Goal: Find specific page/section: Find specific page/section

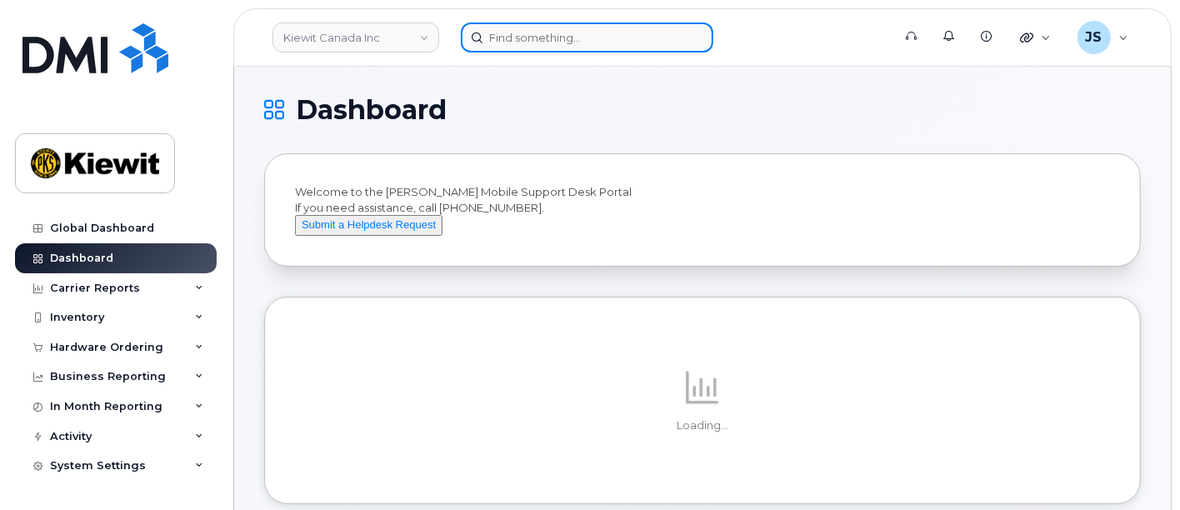
click at [564, 37] on input at bounding box center [587, 38] width 253 height 30
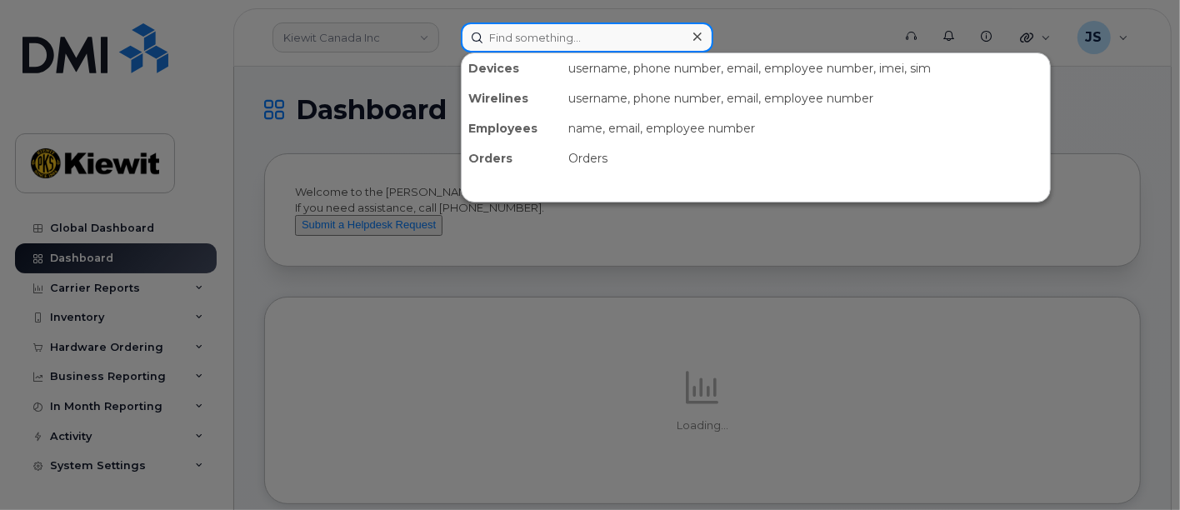
paste input "00456440"
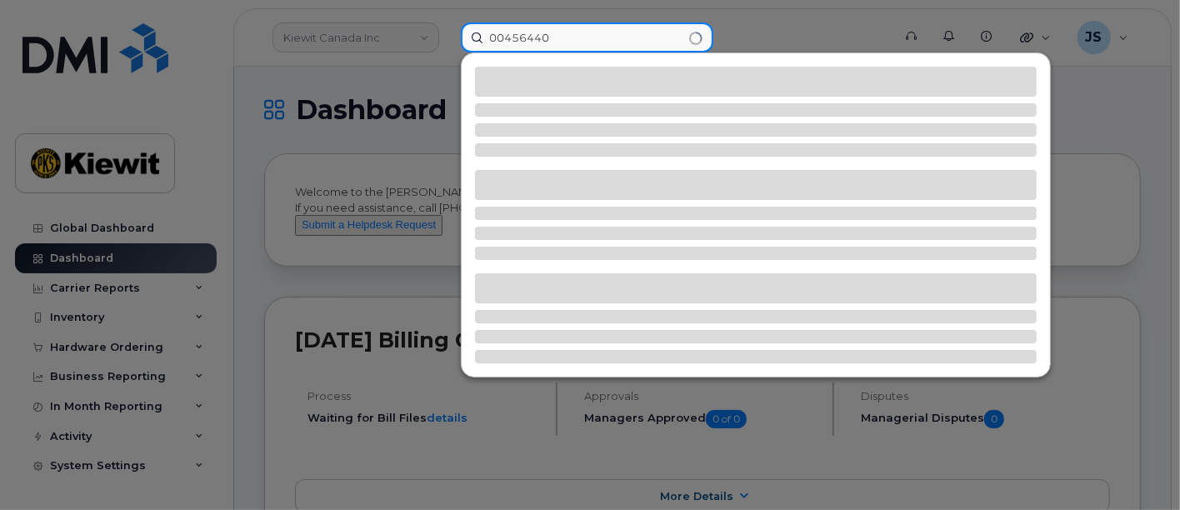
click at [502, 39] on input "00456440" at bounding box center [587, 38] width 253 height 30
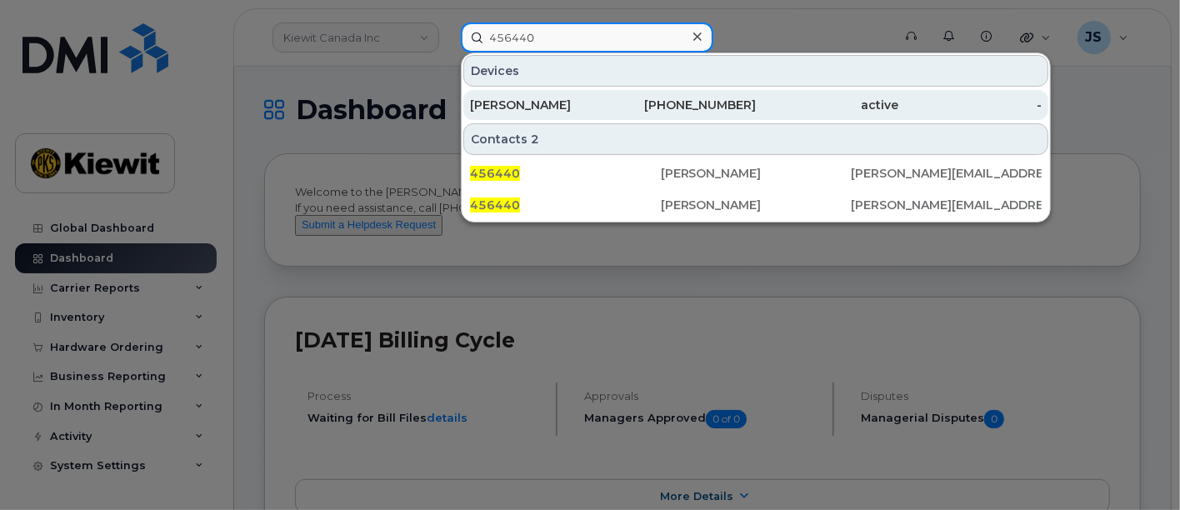
type input "456440"
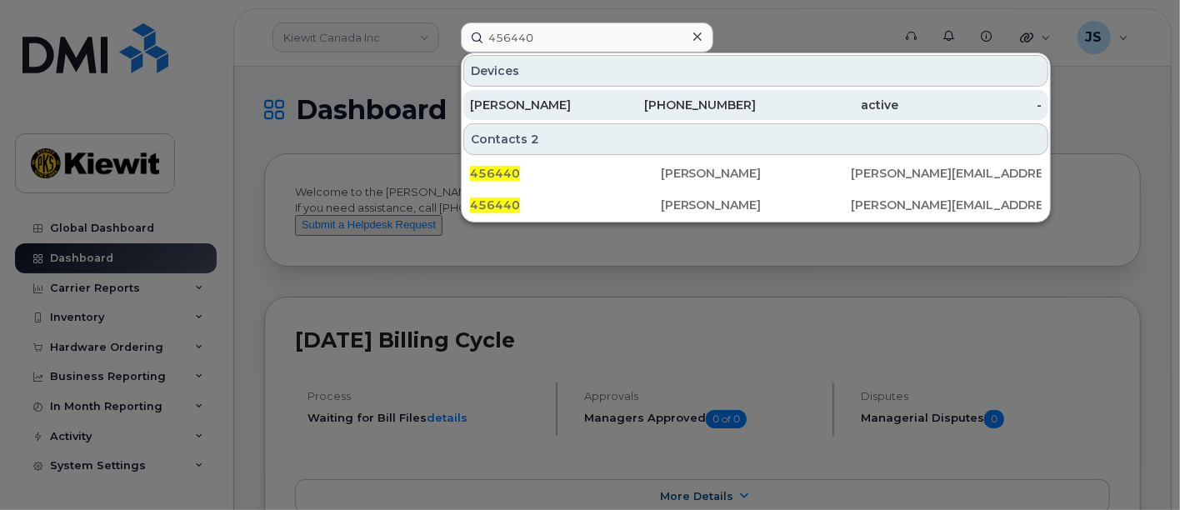
click at [579, 93] on div "ANGELA COVERT" at bounding box center [541, 105] width 143 height 30
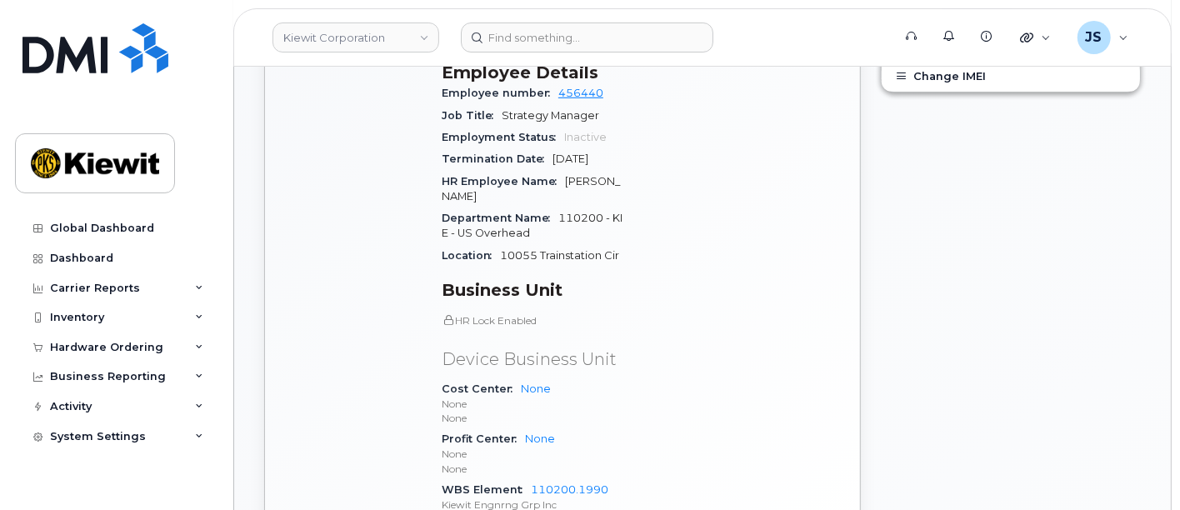
scroll to position [463, 0]
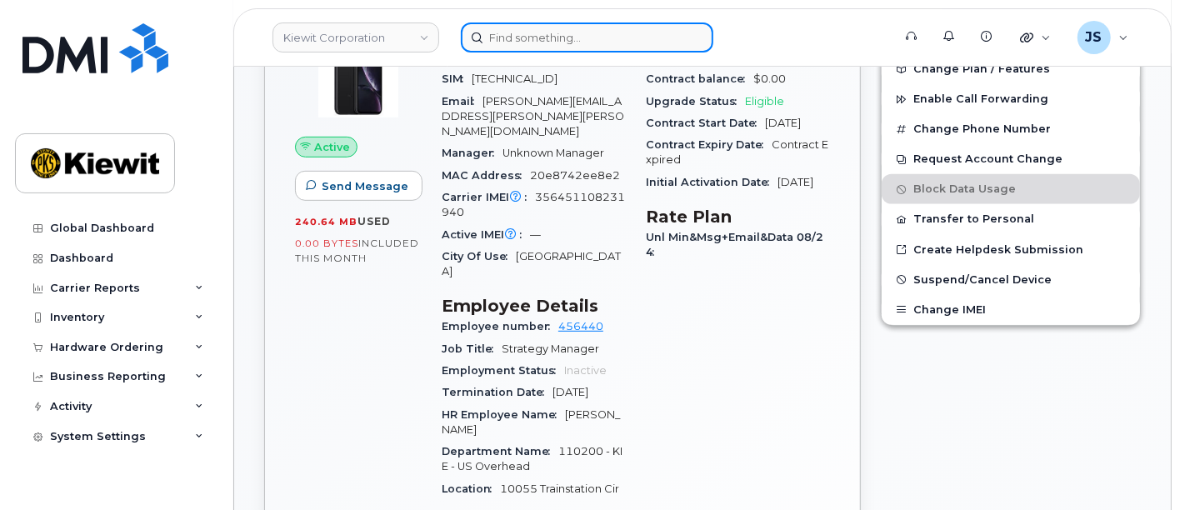
click at [569, 48] on input at bounding box center [587, 38] width 253 height 30
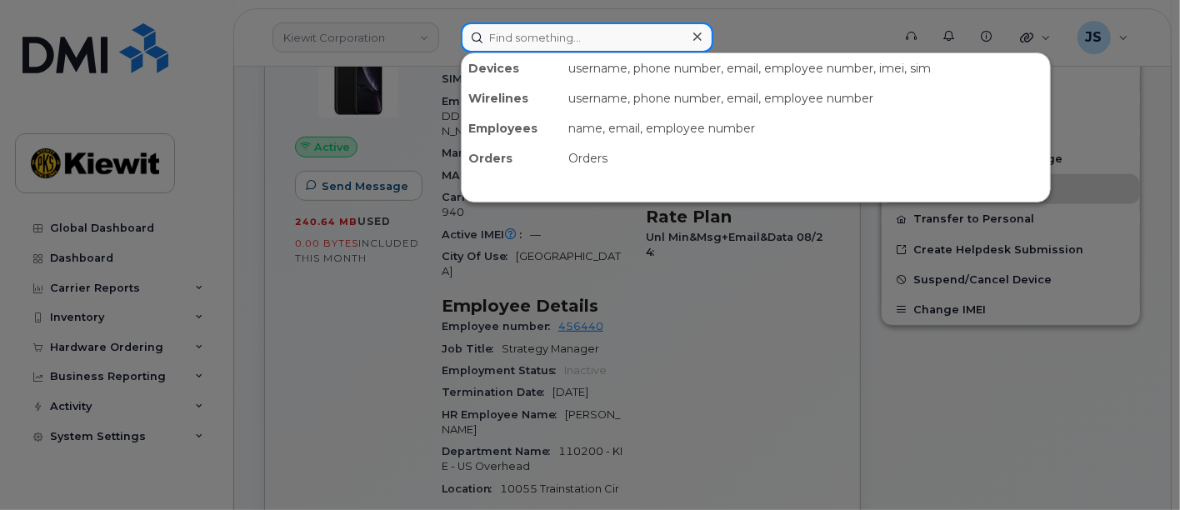
paste input "566277"
type input "566277"
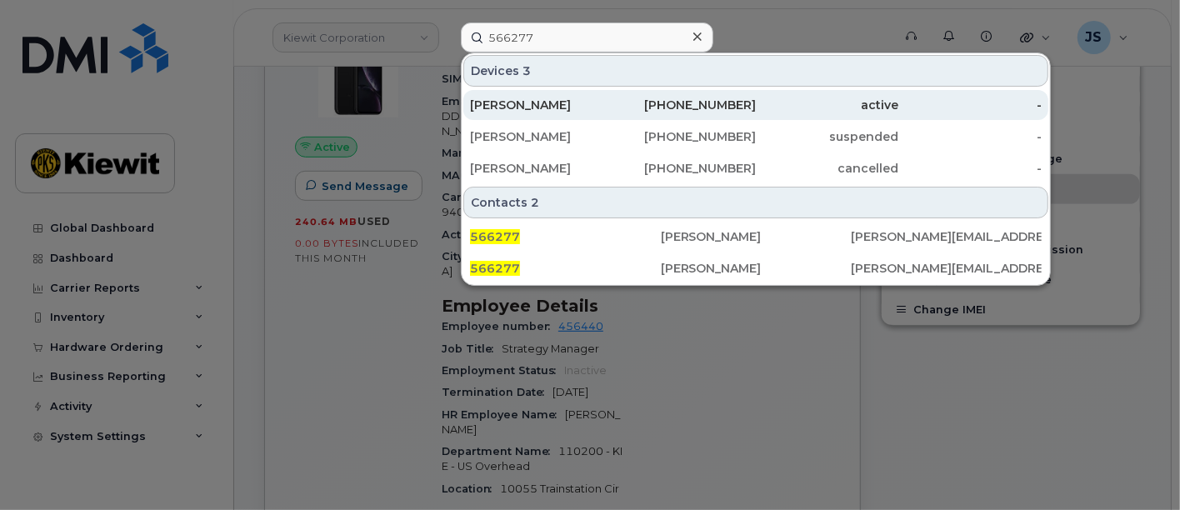
click at [567, 97] on div "DARLA GARCIA" at bounding box center [541, 105] width 143 height 17
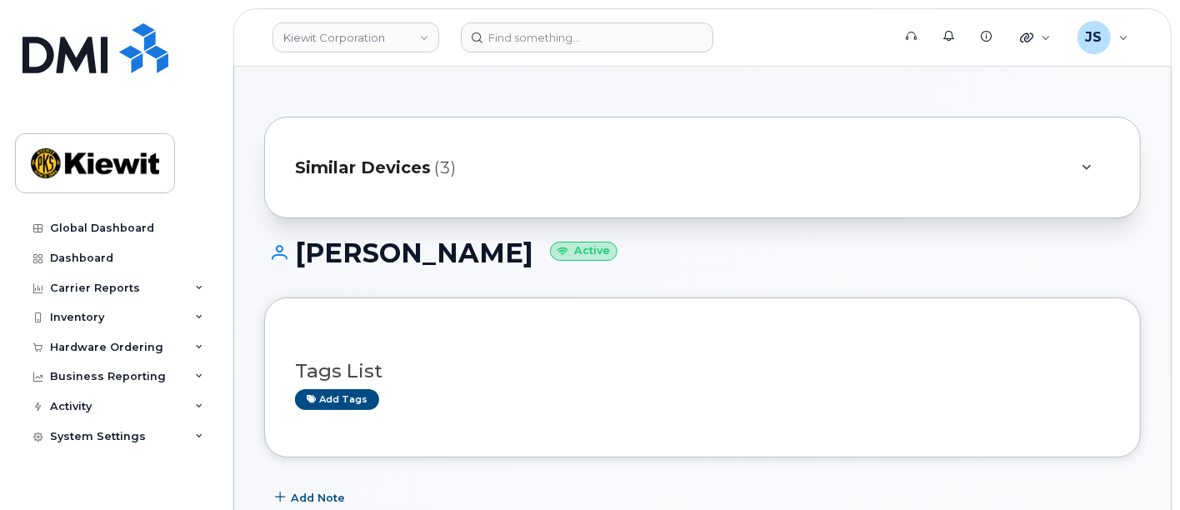
click at [360, 161] on span "Similar Devices" at bounding box center [363, 168] width 136 height 24
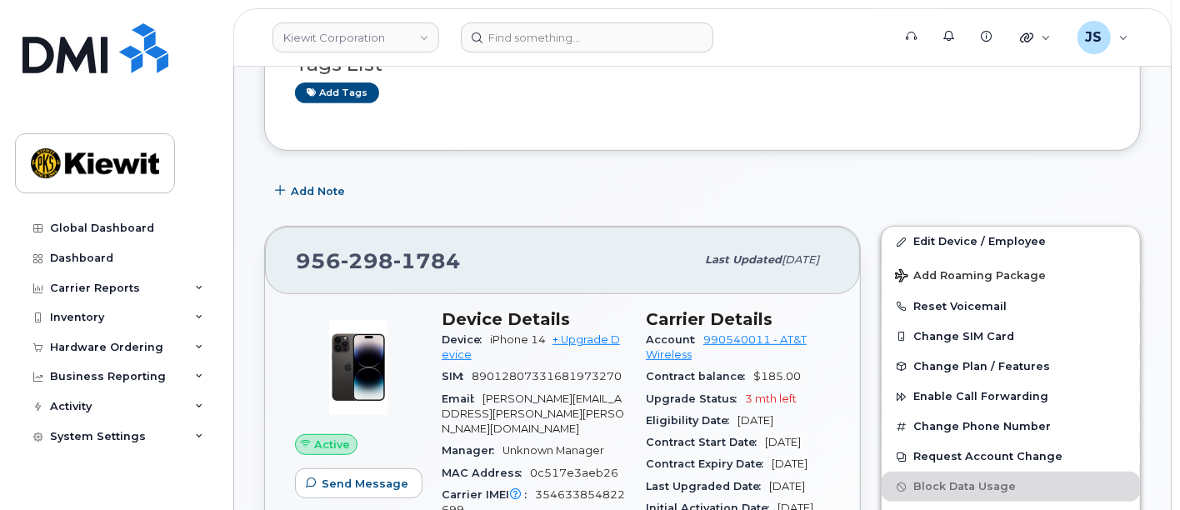
scroll to position [555, 0]
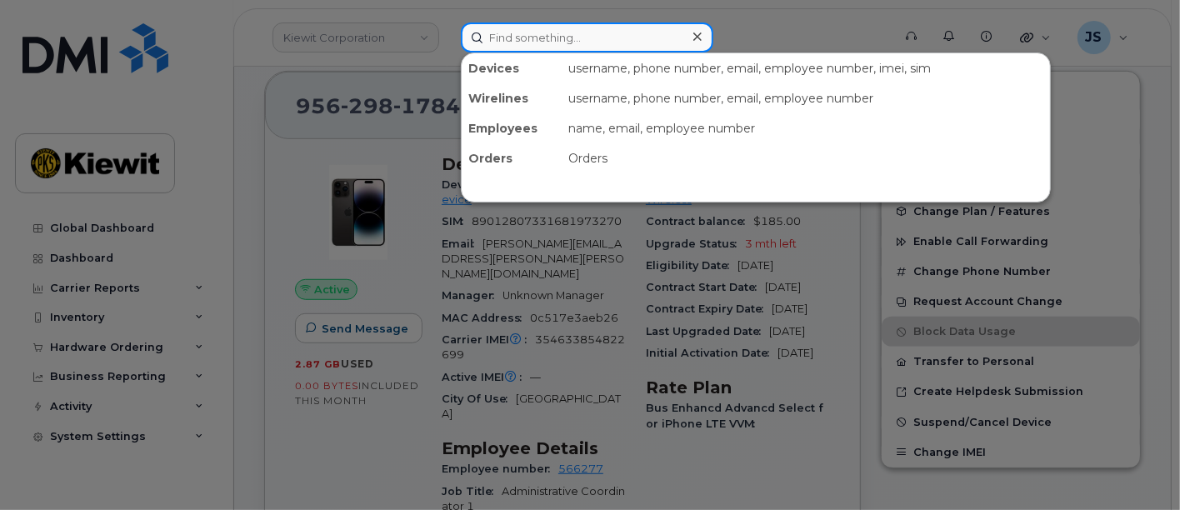
click at [555, 39] on input at bounding box center [587, 38] width 253 height 30
paste input "583697"
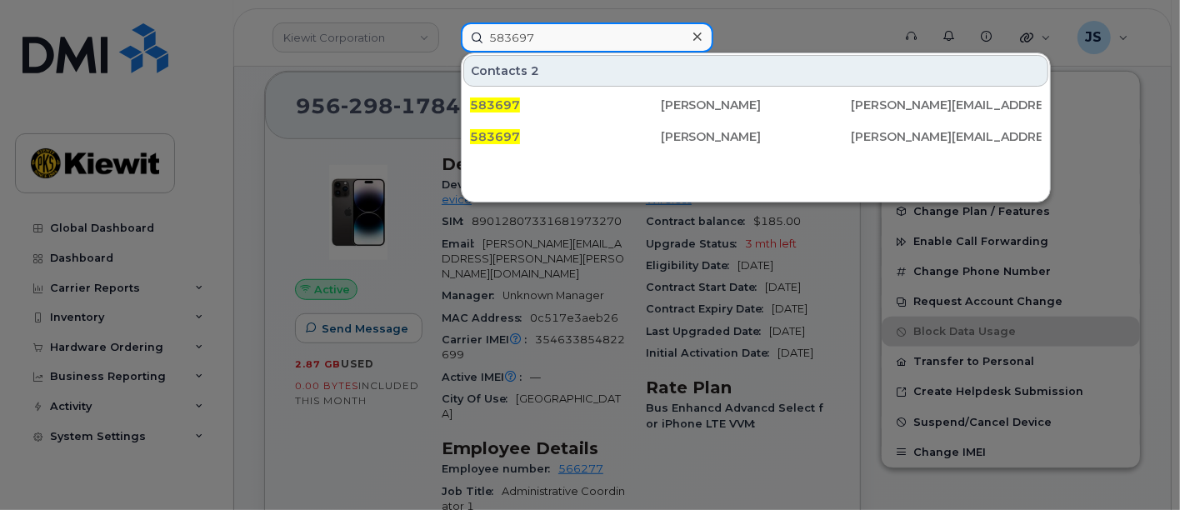
drag, startPoint x: 544, startPoint y: 40, endPoint x: 458, endPoint y: 38, distance: 86.7
click at [458, 38] on div "583697 Contacts 2 583697 Adam Weister ADAM.WEISTER@KIEWIT.COM 583697 Adam Weist…" at bounding box center [671, 38] width 447 height 30
paste input "62-670-9694"
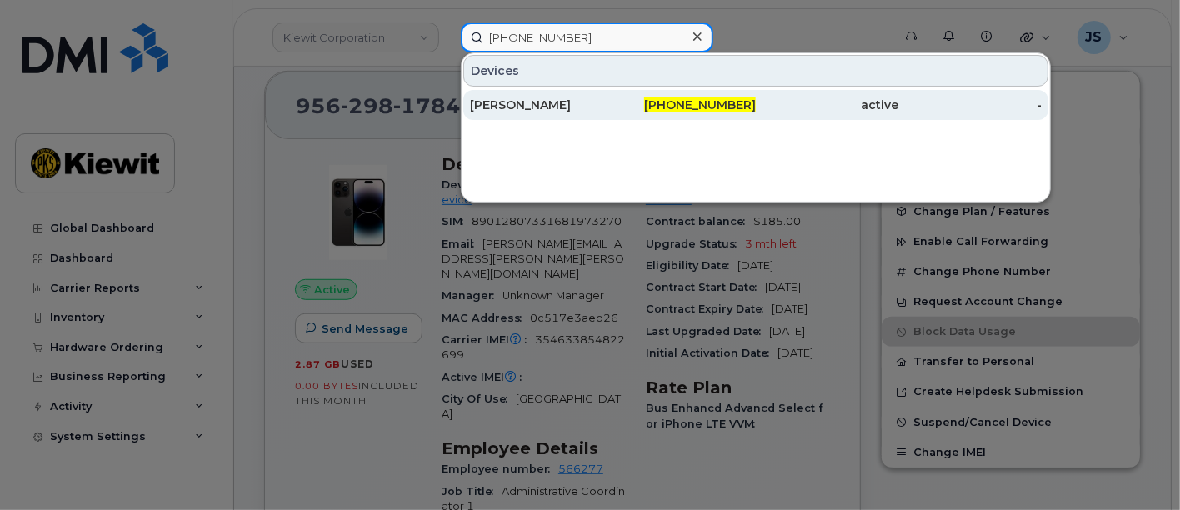
type input "562-670-9694"
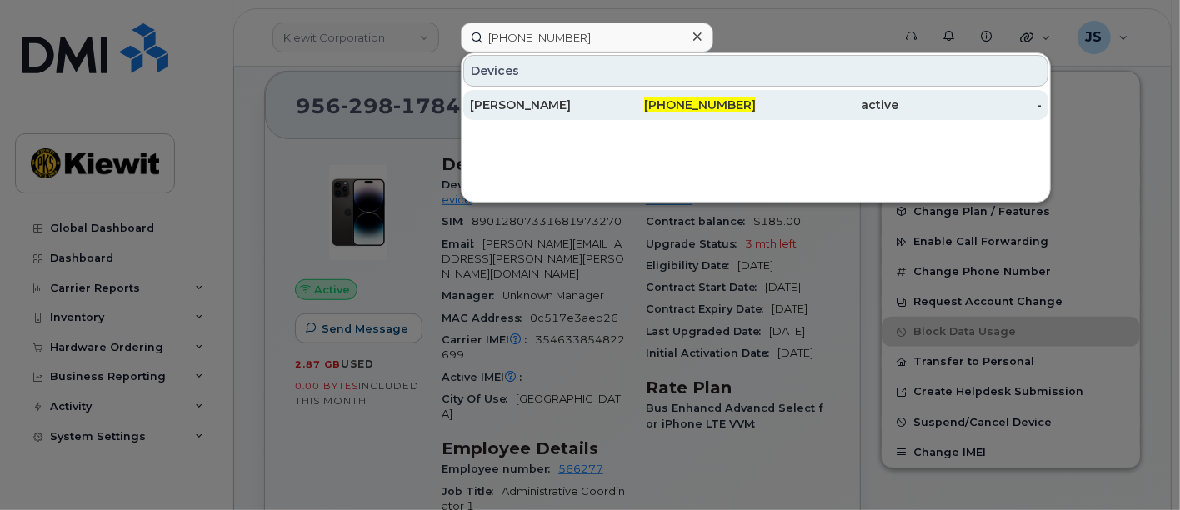
click at [528, 93] on div "ADAM WEISTER" at bounding box center [541, 105] width 143 height 30
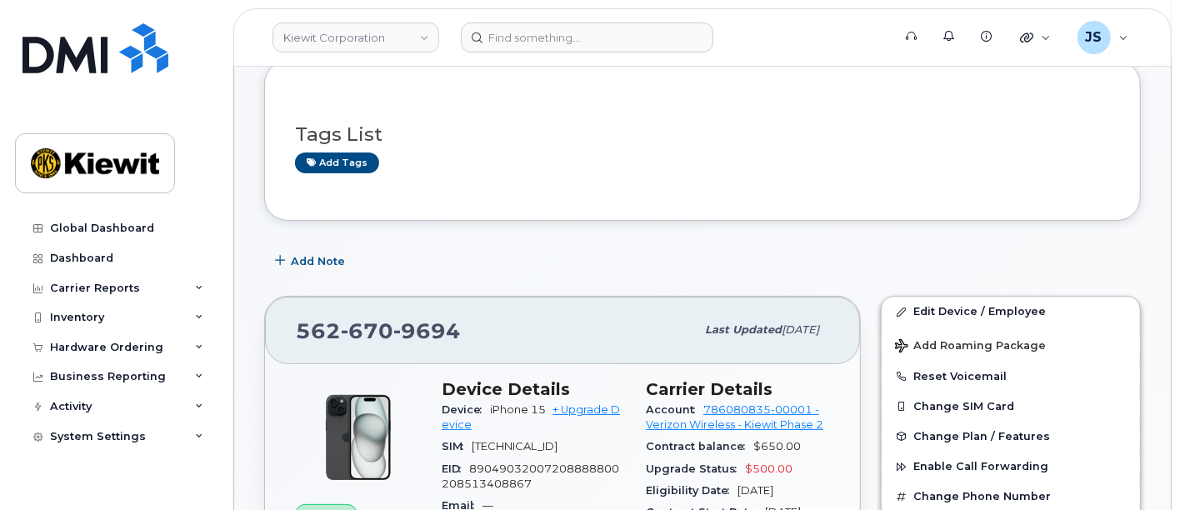
scroll to position [278, 0]
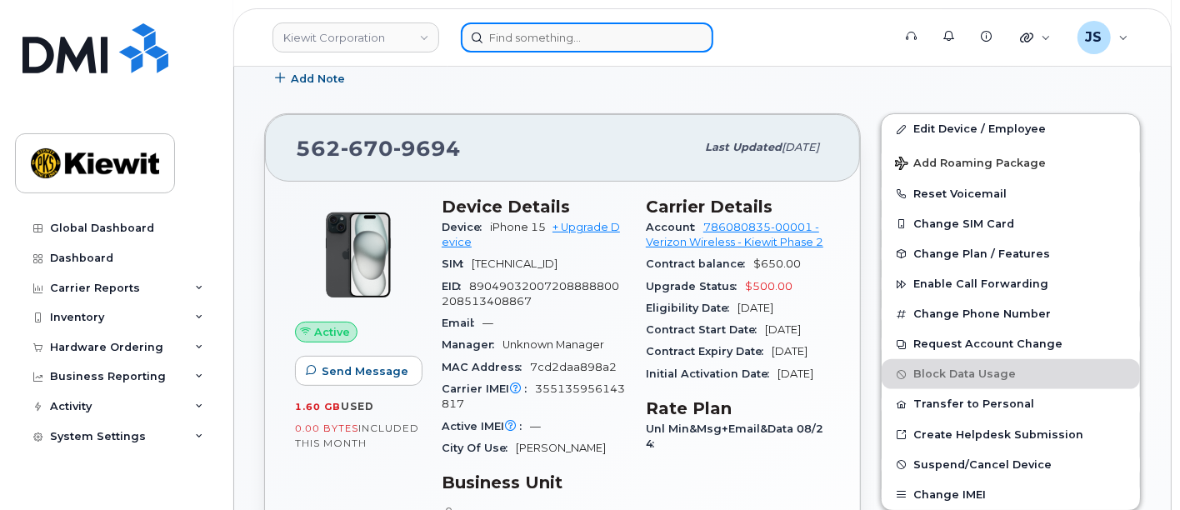
click at [569, 43] on input at bounding box center [587, 38] width 253 height 30
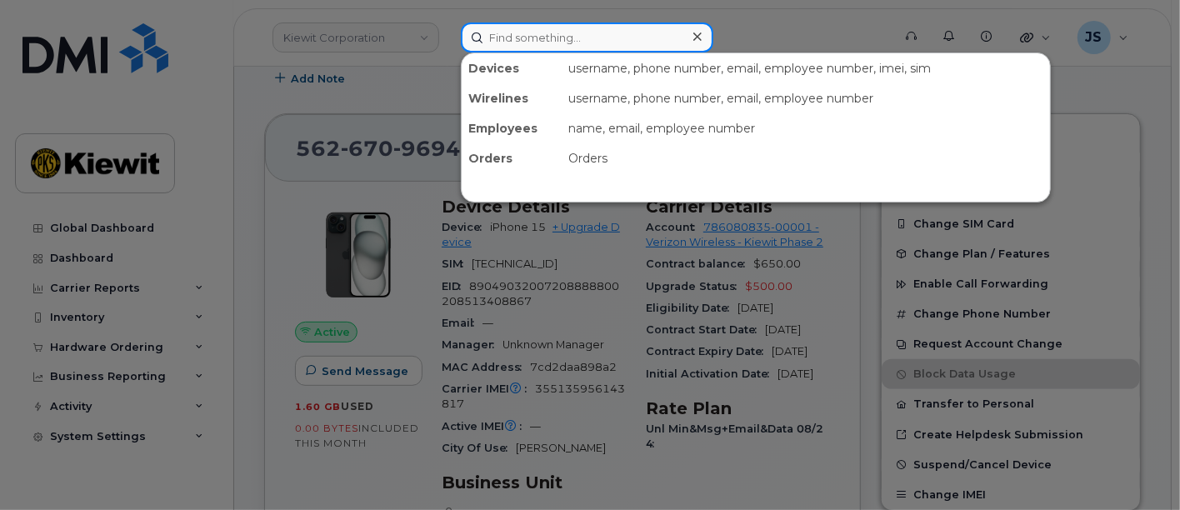
paste input "448124"
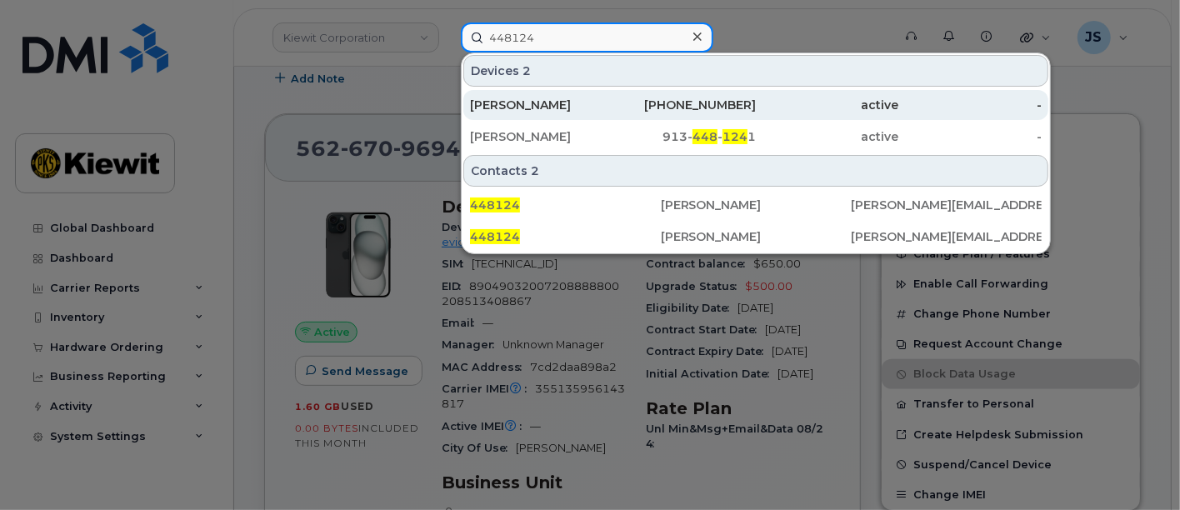
type input "448124"
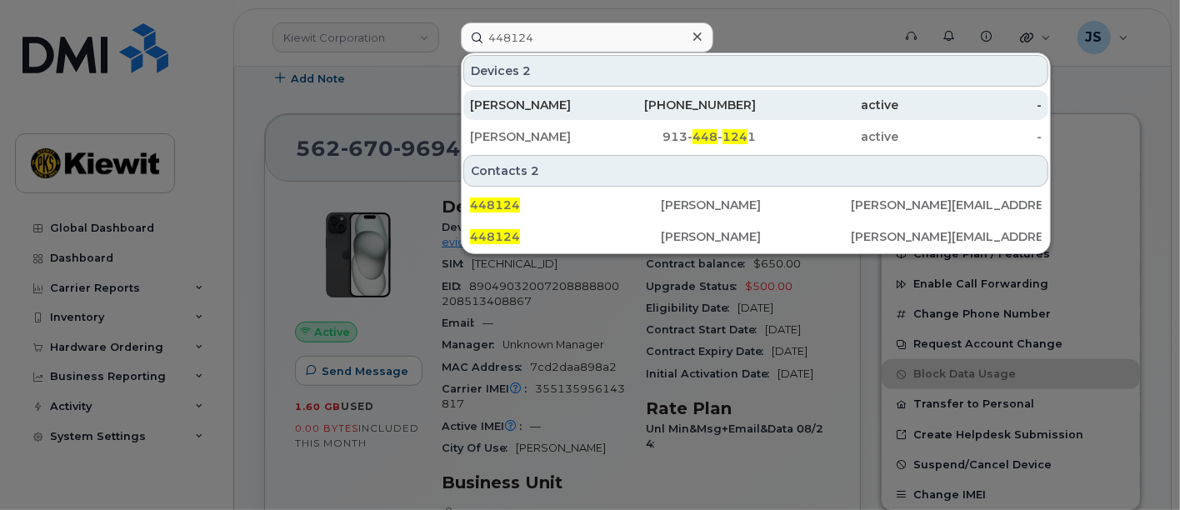
click at [562, 103] on div "IAN MONTAGUE" at bounding box center [541, 105] width 143 height 17
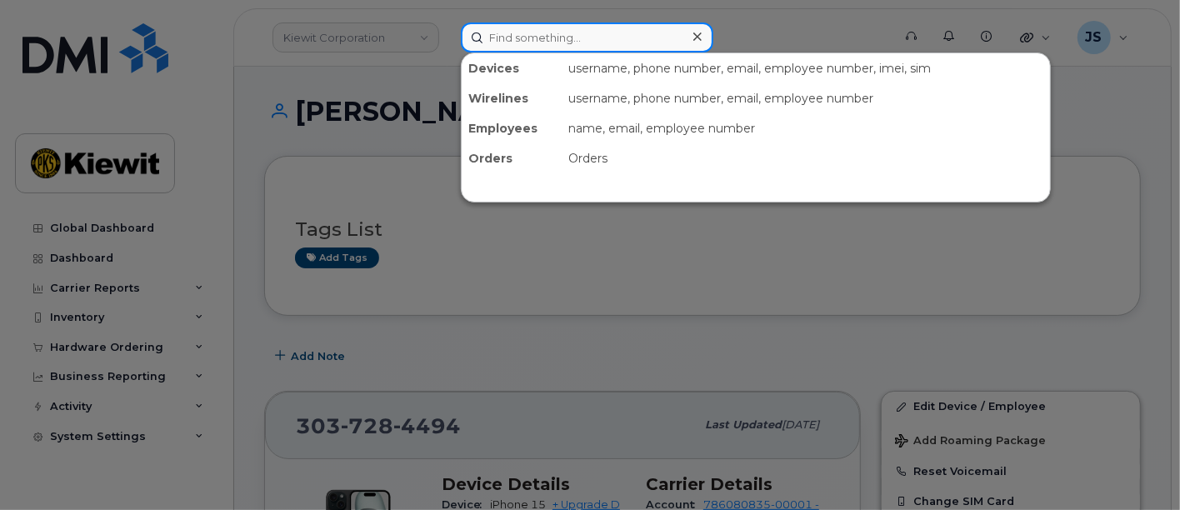
click at [521, 25] on input at bounding box center [587, 38] width 253 height 30
paste input "549930"
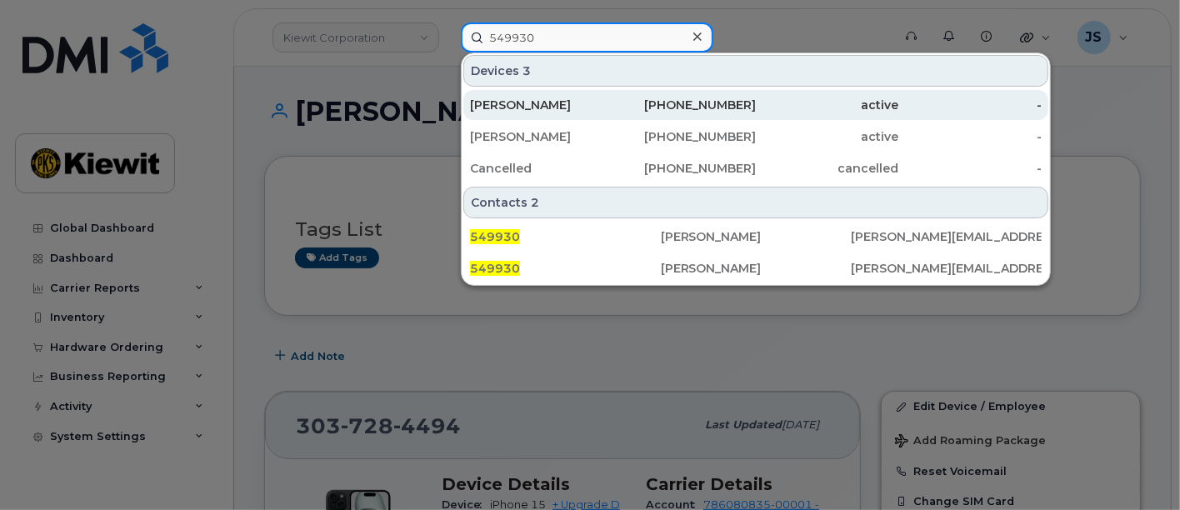
type input "549930"
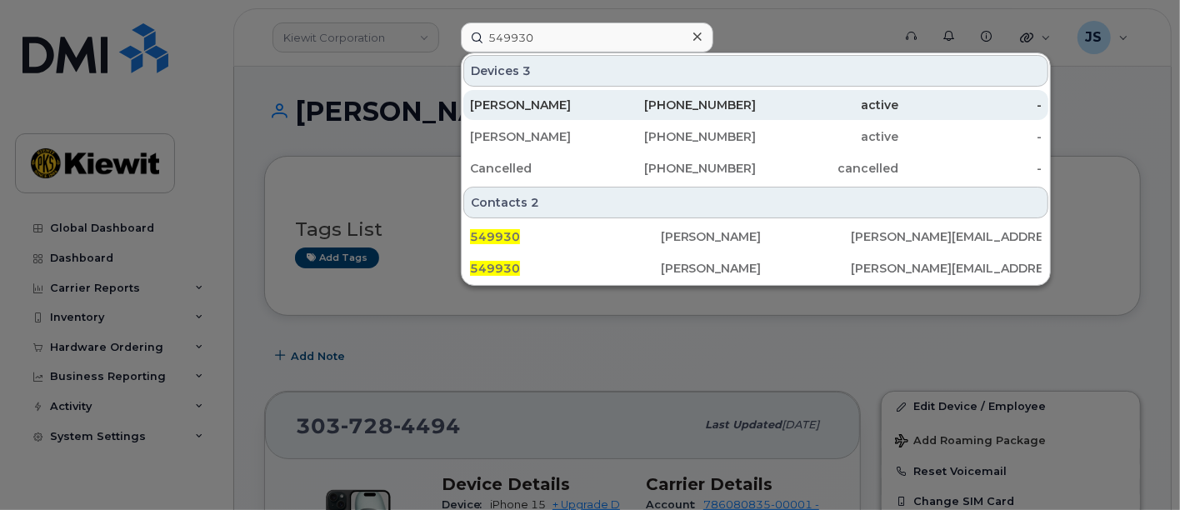
click at [524, 98] on div "[PERSON_NAME]" at bounding box center [541, 105] width 143 height 17
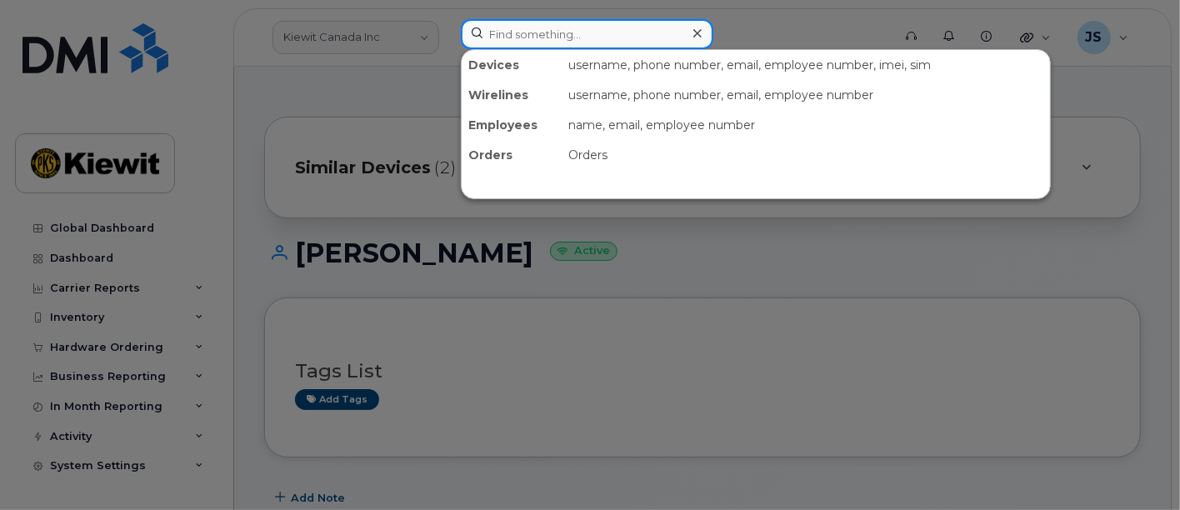
click at [511, 31] on input at bounding box center [587, 34] width 253 height 30
paste input "549930"
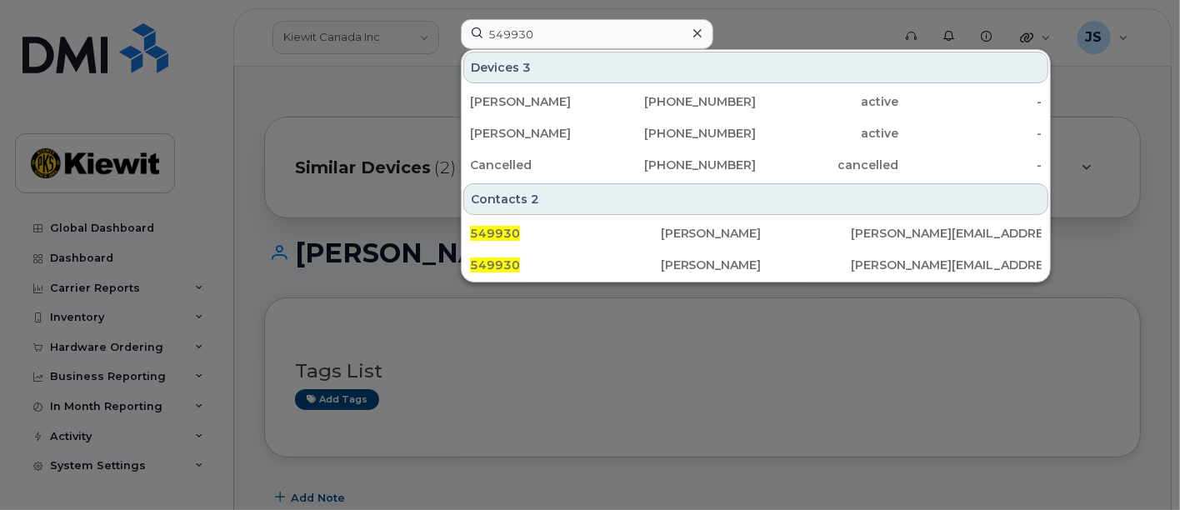
click at [830, 14] on div at bounding box center [590, 255] width 1180 height 510
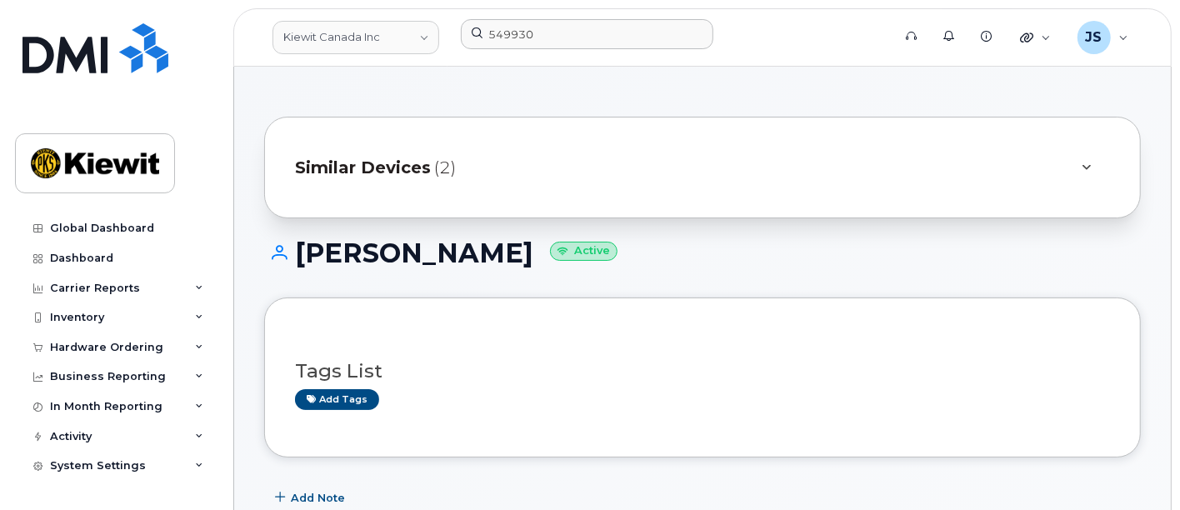
drag, startPoint x: 539, startPoint y: 258, endPoint x: 301, endPoint y: 241, distance: 239.0
click at [301, 241] on h1 "[PERSON_NAME] Active" at bounding box center [702, 252] width 877 height 29
copy h1 "[PERSON_NAME]"
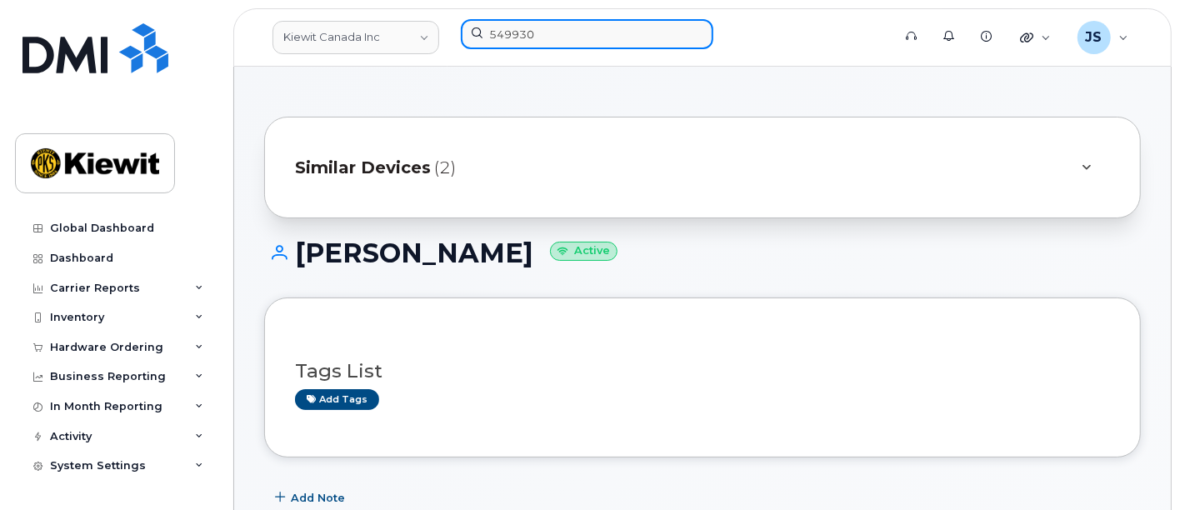
click at [528, 39] on input "549930" at bounding box center [587, 34] width 253 height 30
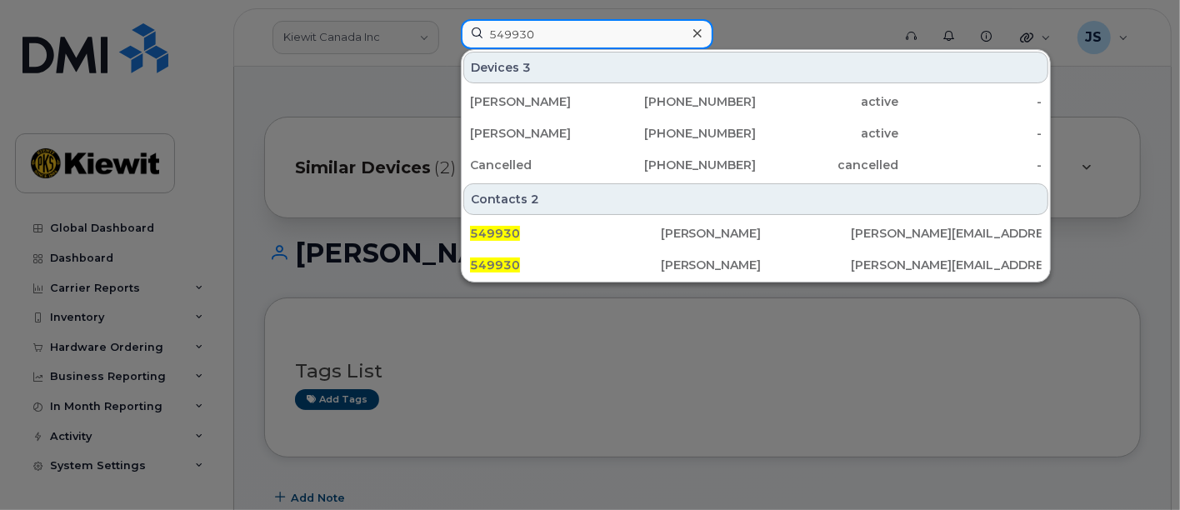
drag, startPoint x: 560, startPoint y: 32, endPoint x: 431, endPoint y: 25, distance: 129.4
click at [448, 25] on div "549930 Devices 3 [PERSON_NAME] [PHONE_NUMBER] active - [PERSON_NAME] [PHONE_NUM…" at bounding box center [671, 37] width 447 height 37
paste input "[PERSON_NAME]"
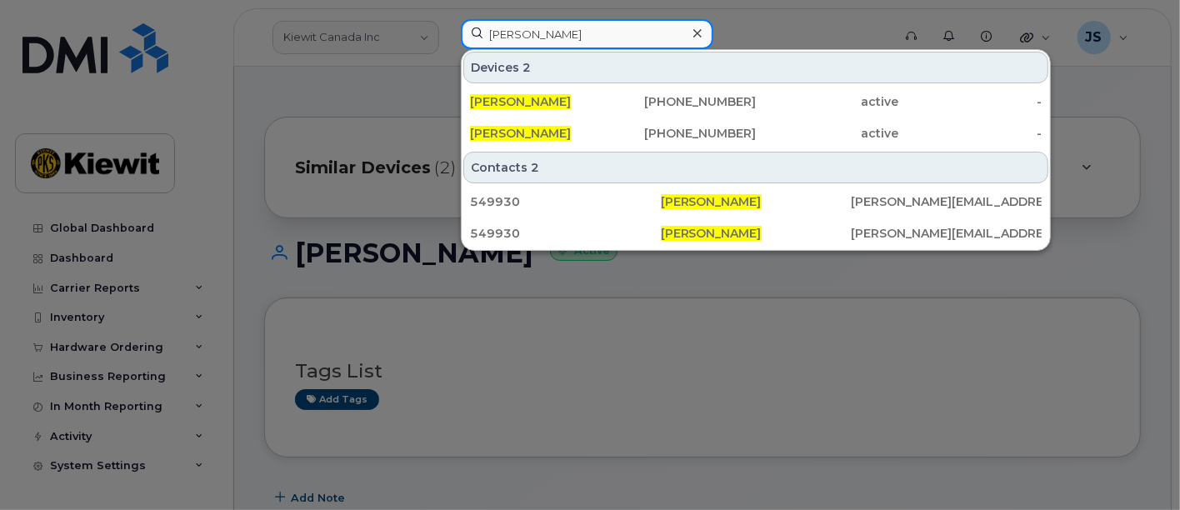
type input "[PERSON_NAME]"
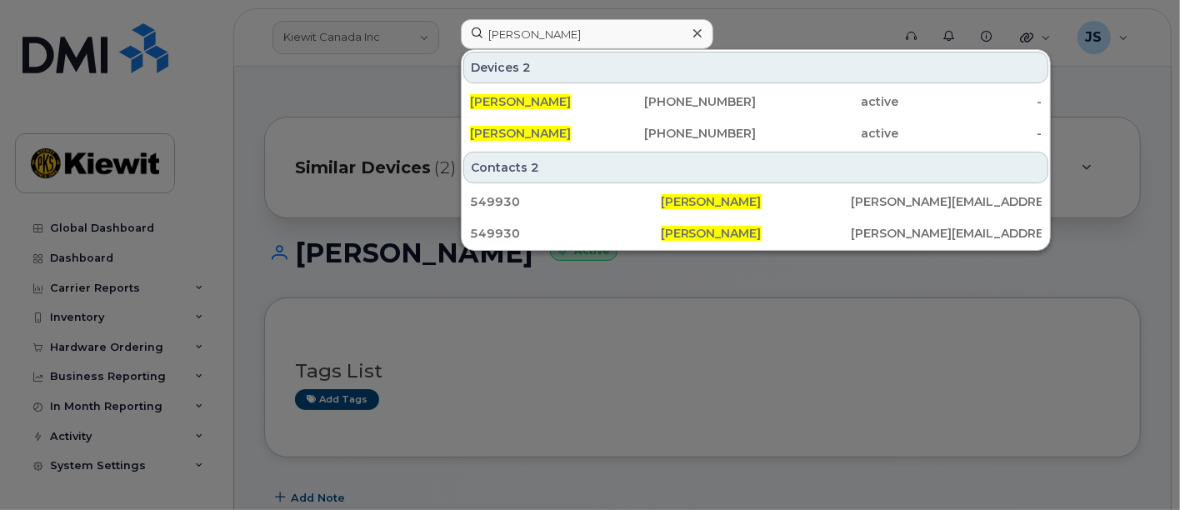
click at [734, 21] on div at bounding box center [590, 255] width 1180 height 510
